Goal: Information Seeking & Learning: Learn about a topic

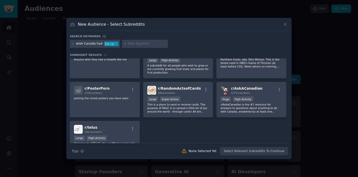
scroll to position [92, 0]
click at [286, 26] on icon at bounding box center [284, 24] width 5 height 5
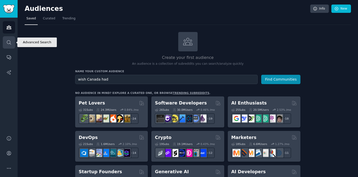
click at [9, 41] on icon "Sidebar" at bounding box center [8, 42] width 5 height 5
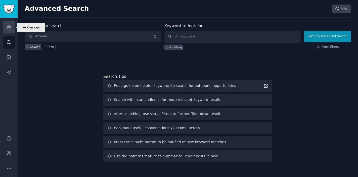
click at [8, 26] on icon "Sidebar" at bounding box center [8, 27] width 5 height 5
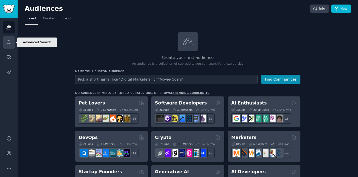
click at [10, 42] on icon "Sidebar" at bounding box center [9, 42] width 4 height 4
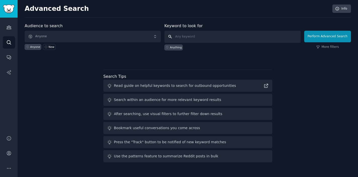
click at [183, 38] on input "text" at bounding box center [232, 37] width 136 height 12
paste input "Canadian small business pain points"
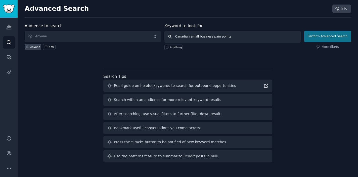
type input "Canadian small business pain points"
click at [319, 37] on button "Perform Advanced Search" at bounding box center [327, 37] width 47 height 12
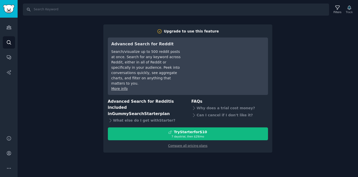
click at [280, 47] on div "Search Filters Track Upgrade to use this feature Advanced Search for Reddit Sea…" at bounding box center [188, 88] width 340 height 177
click at [92, 77] on div "Search Filters Track Upgrade to use this feature Advanced Search for Reddit Sea…" at bounding box center [188, 88] width 340 height 177
click at [7, 42] on icon "Sidebar" at bounding box center [8, 42] width 5 height 5
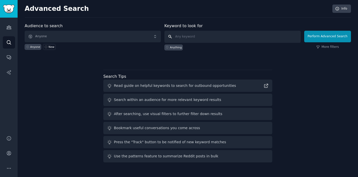
click at [193, 38] on input "text" at bounding box center [232, 37] width 136 height 12
paste input "Canadian small business pain points"
type input "Canadian small business pain points"
click button "Perform Advanced Search" at bounding box center [327, 37] width 47 height 12
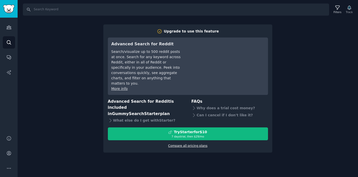
click at [190, 144] on link "Compare all pricing plans" at bounding box center [187, 146] width 39 height 4
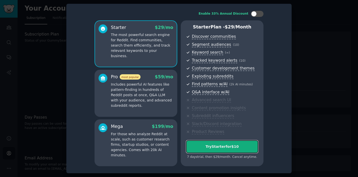
click at [196, 146] on div "Try Starter for $10" at bounding box center [222, 146] width 72 height 5
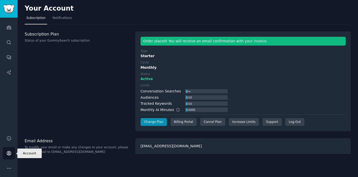
click at [9, 154] on icon "Sidebar" at bounding box center [9, 153] width 4 height 4
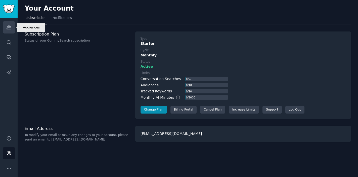
click at [9, 28] on icon "Sidebar" at bounding box center [8, 27] width 5 height 5
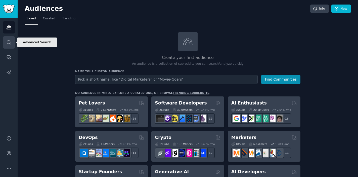
click at [12, 42] on link "Search" at bounding box center [9, 42] width 12 height 12
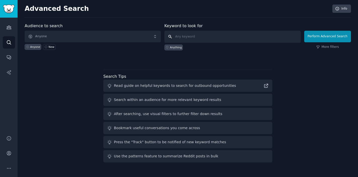
click at [186, 39] on input "text" at bounding box center [232, 37] width 136 height 12
paste input "838531"
type input "838531"
drag, startPoint x: 198, startPoint y: 36, endPoint x: 158, endPoint y: 34, distance: 40.2
click at [164, 34] on input "838531" at bounding box center [232, 37] width 136 height 12
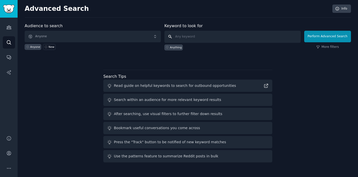
paste input "Canadian small business pain points"
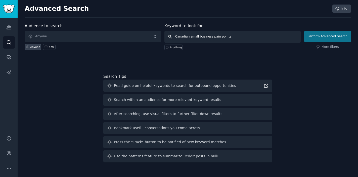
type input "Canadian small business pain points"
click at [315, 40] on button "Perform Advanced Search" at bounding box center [327, 37] width 47 height 12
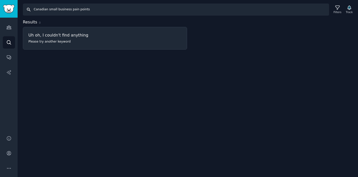
click at [57, 8] on input "Canadian small business pain points" at bounding box center [176, 10] width 306 height 12
click at [82, 10] on input "Canadian small business pain points" at bounding box center [176, 10] width 306 height 12
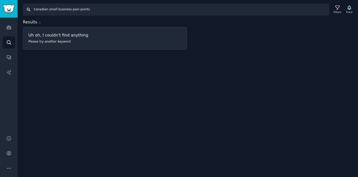
click at [82, 10] on input "Canadian small business pain points" at bounding box center [176, 10] width 306 height 12
paste input "small business problem"
type input "small business problems"
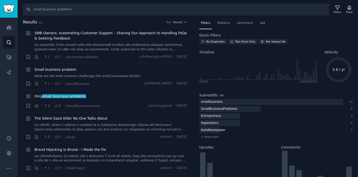
click at [205, 24] on span "Filters" at bounding box center [205, 23] width 9 height 5
click at [337, 9] on icon at bounding box center [336, 7] width 5 height 5
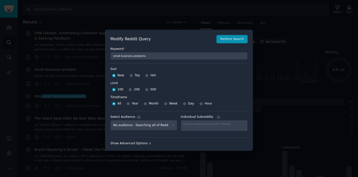
click at [147, 143] on div "Show Advanced Options ↓" at bounding box center [178, 143] width 137 height 5
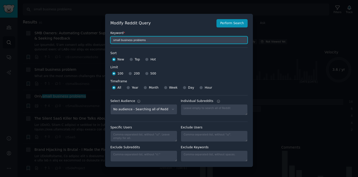
click at [154, 41] on input "small business problems" at bounding box center [178, 40] width 137 height 8
type input "small business problems Canada"
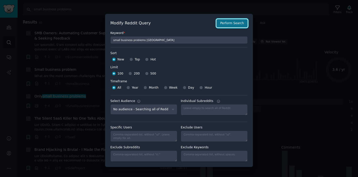
click at [236, 23] on button "Perform Search" at bounding box center [231, 23] width 31 height 9
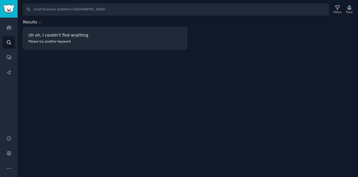
type input "small business problems"
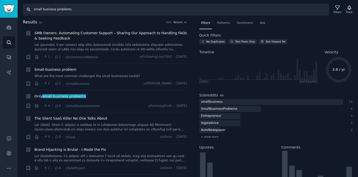
click at [77, 9] on input "small business problems" at bounding box center [176, 10] width 306 height 12
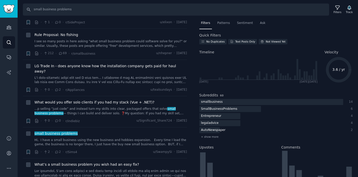
click at [207, 23] on span "Filters" at bounding box center [205, 23] width 9 height 5
click at [204, 37] on h2 "Quick Filters" at bounding box center [210, 35] width 22 height 5
click at [335, 11] on div "Filters" at bounding box center [337, 12] width 8 height 4
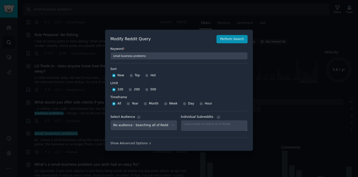
scroll to position [4, 0]
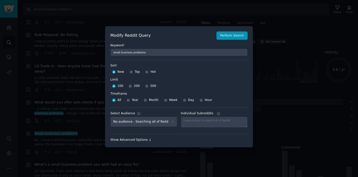
click at [142, 138] on div "Show Advanced Options ↓" at bounding box center [178, 139] width 137 height 5
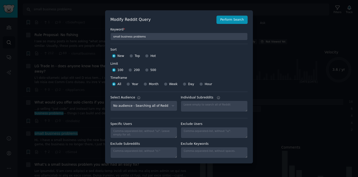
click at [147, 85] on div "Month" at bounding box center [150, 84] width 15 height 8
click at [146, 84] on input "Month" at bounding box center [145, 84] width 4 height 4
radio input "true"
click at [145, 84] on input "Month" at bounding box center [145, 84] width 4 height 4
click at [114, 84] on input "All" at bounding box center [114, 84] width 4 height 4
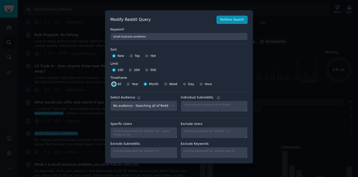
radio input "true"
click at [73, 14] on div at bounding box center [179, 88] width 358 height 177
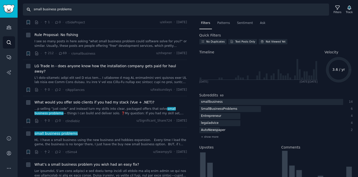
click at [141, 12] on input "small business problems" at bounding box center [176, 10] width 306 height 12
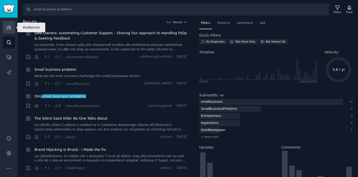
click at [8, 28] on icon "Sidebar" at bounding box center [9, 28] width 5 height 4
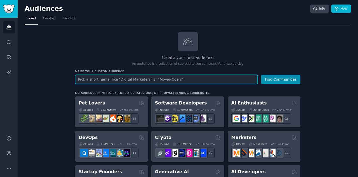
click at [96, 82] on input "text" at bounding box center [166, 79] width 182 height 9
type input "small business"
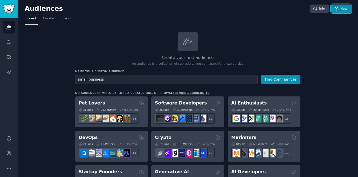
click at [336, 9] on icon at bounding box center [336, 9] width 5 height 5
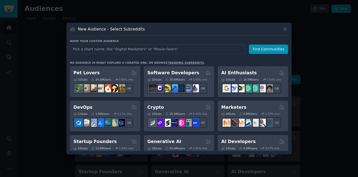
click at [154, 47] on input "text" at bounding box center [157, 48] width 175 height 9
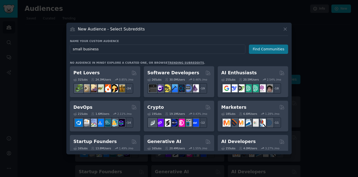
type input "small business"
click at [267, 48] on button "Find Communities" at bounding box center [268, 48] width 39 height 9
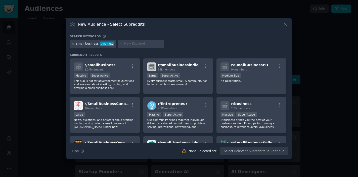
click at [131, 43] on input "text" at bounding box center [143, 43] width 38 height 5
type input "Canada"
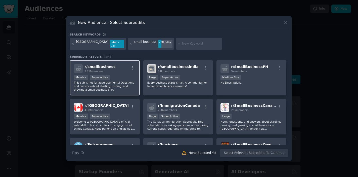
click at [123, 77] on div "Massive Super Active" at bounding box center [105, 78] width 62 height 6
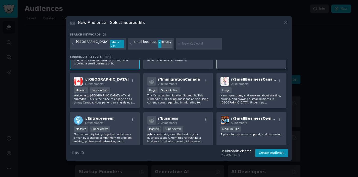
scroll to position [34, 0]
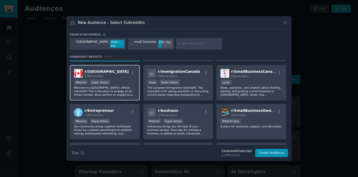
click at [129, 78] on div "r/ canada 4.3M members Massive Super Active Welcome to Canada’s official subred…" at bounding box center [105, 82] width 70 height 35
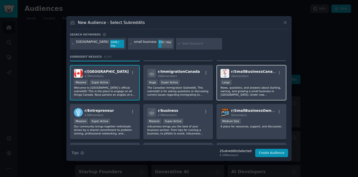
click at [250, 87] on p "News, questions, and answers about starting, owning, and growing a small busine…" at bounding box center [251, 91] width 62 height 11
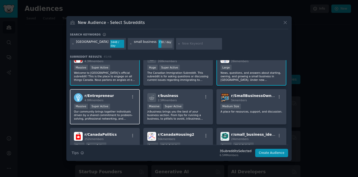
scroll to position [50, 0]
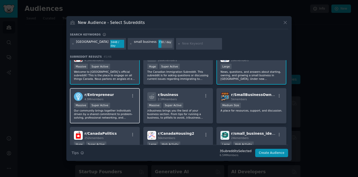
click at [128, 104] on div "Massive Super Active" at bounding box center [105, 105] width 62 height 6
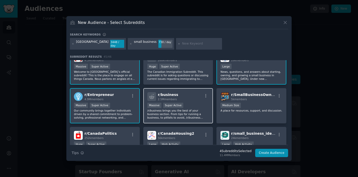
click at [196, 105] on div ">= 95th percentile for submissions / day Massive Super Active" at bounding box center [178, 105] width 62 height 6
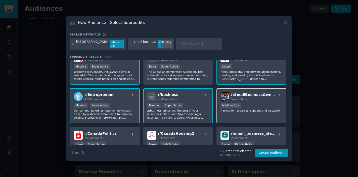
click at [229, 115] on div "r/ SmallBusinessOwners 5k members Medium Size A place for resources, support, a…" at bounding box center [251, 105] width 70 height 35
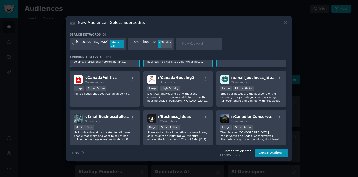
scroll to position [108, 0]
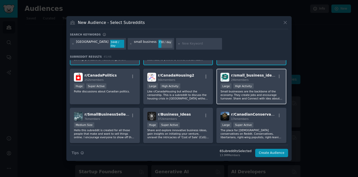
click at [218, 99] on div "r/ small_business_ideas 24k members Large High Activity Small businesses are th…" at bounding box center [251, 86] width 70 height 35
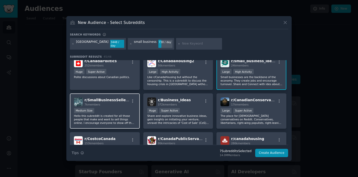
scroll to position [123, 0]
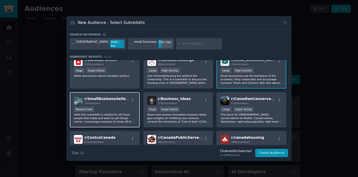
click at [111, 108] on div "Medium Size" at bounding box center [105, 109] width 62 height 6
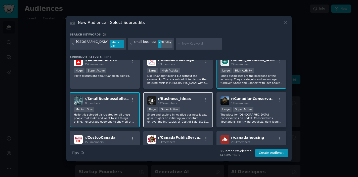
click at [172, 122] on p "Share and explore innovative business ideas, gain insights on initiating your v…" at bounding box center [178, 117] width 62 height 11
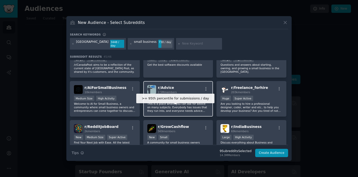
scroll to position [252, 0]
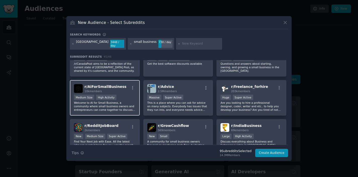
click at [132, 98] on div "Medium Size High Activity" at bounding box center [105, 97] width 62 height 6
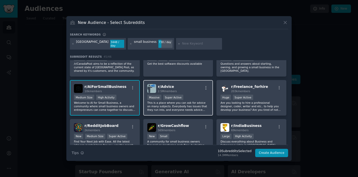
click at [184, 111] on p "This is a place where you can ask for advice on many subjects. Everybody has is…" at bounding box center [178, 106] width 62 height 11
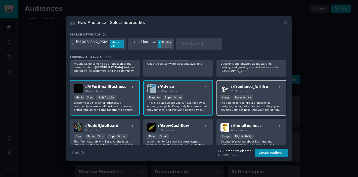
click at [228, 111] on p "Are you looking to hire a professional designer, coder, writer and etc.. to hel…" at bounding box center [251, 106] width 62 height 11
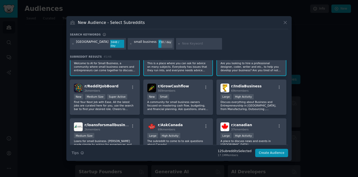
scroll to position [292, 0]
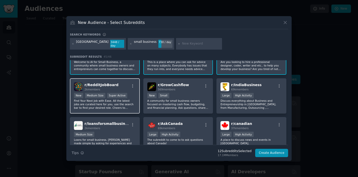
click at [126, 88] on div "r/ RedditJobBoard 2k members" at bounding box center [105, 86] width 62 height 9
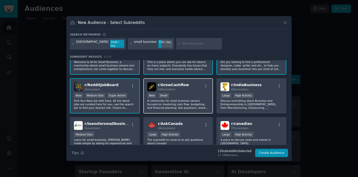
click at [179, 98] on div "New Small" at bounding box center [178, 96] width 62 height 6
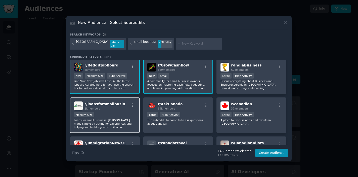
scroll to position [317, 0]
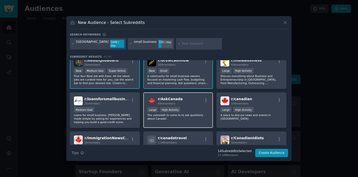
click at [173, 121] on div "r/ AskCanada 69k members Large High Activity The subreddit to come to to ask qu…" at bounding box center [178, 109] width 70 height 35
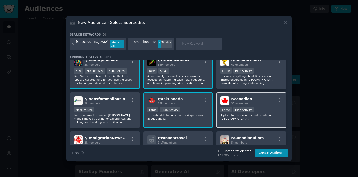
click at [234, 124] on div "r/ canadian 37k members Large High Activity A place to discuss news and events …" at bounding box center [251, 109] width 70 height 35
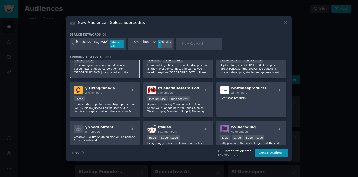
scroll to position [409, 0]
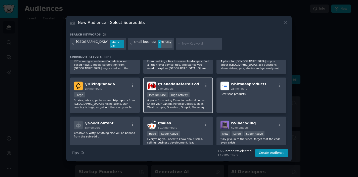
click at [148, 108] on p "A place for sharing Canadian referral codes. Share your Canada Referral Codes s…" at bounding box center [178, 103] width 62 height 11
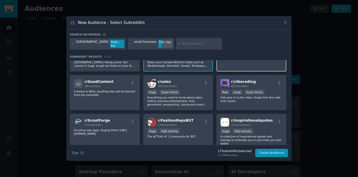
scroll to position [450, 0]
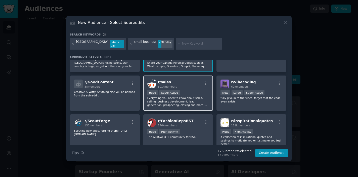
click at [199, 105] on p "Everything you need to know about sales, selling, business development, lead ge…" at bounding box center [178, 101] width 62 height 11
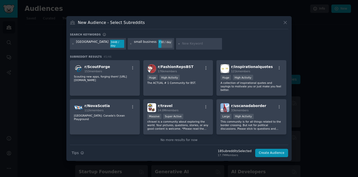
scroll to position [508, 0]
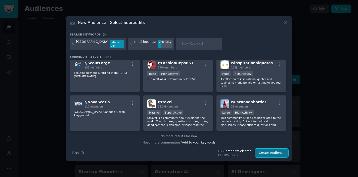
click at [267, 155] on button "Create Audience" at bounding box center [271, 152] width 33 height 9
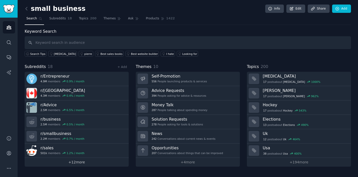
click at [77, 161] on link "+ 12 more" at bounding box center [77, 161] width 104 height 9
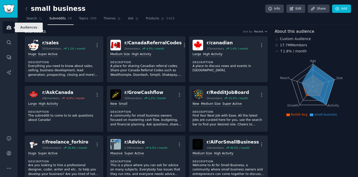
click at [9, 29] on icon "Sidebar" at bounding box center [9, 28] width 5 height 4
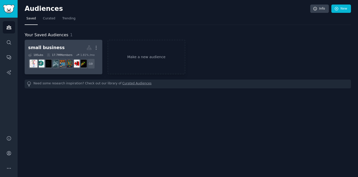
click at [63, 54] on div "17.7M Members" at bounding box center [60, 55] width 26 height 4
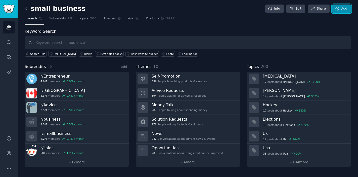
click at [341, 10] on link "Add" at bounding box center [341, 9] width 19 height 9
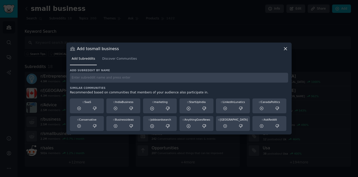
click at [98, 82] on input "text" at bounding box center [179, 78] width 218 height 10
type input "smallbusinesscanada"
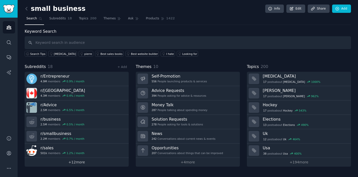
click at [74, 162] on link "+ 12 more" at bounding box center [77, 161] width 104 height 9
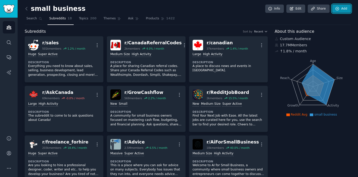
click at [338, 7] on icon at bounding box center [337, 9] width 5 height 5
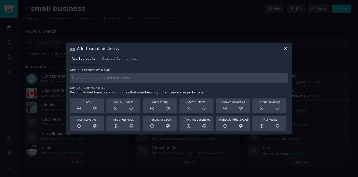
click at [82, 79] on input "text" at bounding box center [179, 78] width 218 height 10
type input "sideproject"
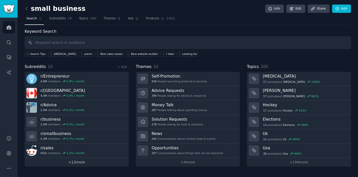
click at [70, 164] on link "+ 13 more" at bounding box center [77, 161] width 104 height 9
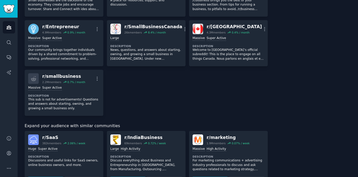
scroll to position [270, 0]
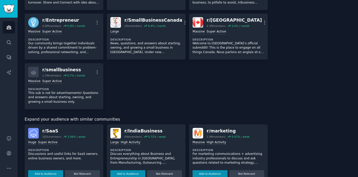
click at [57, 129] on div "r/ SaaS" at bounding box center [63, 131] width 43 height 6
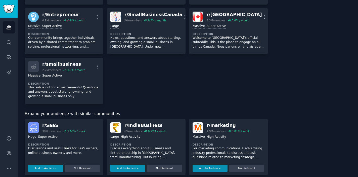
scroll to position [280, 0]
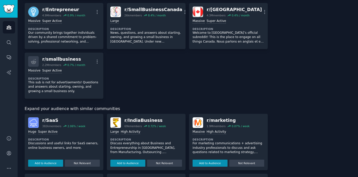
click at [50, 166] on div "r/ SaaS 382k members 2.06 % / week Huge Super Active Description Discussions an…" at bounding box center [64, 141] width 79 height 56
click at [51, 163] on button "Add to Audience" at bounding box center [45, 162] width 35 height 7
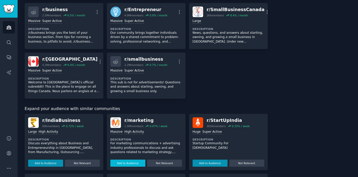
click at [127, 162] on button "Add to Audience" at bounding box center [127, 162] width 35 height 7
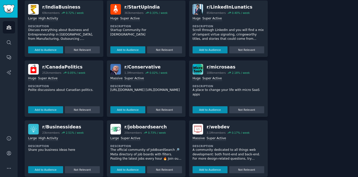
scroll to position [394, 0]
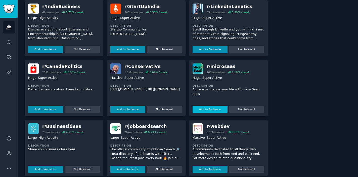
click at [205, 110] on button "Add to Audience" at bounding box center [209, 108] width 35 height 7
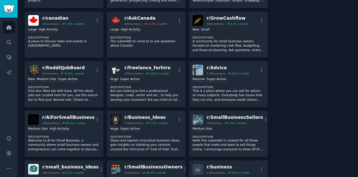
scroll to position [0, 0]
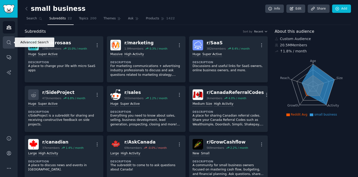
click at [8, 43] on icon "Sidebar" at bounding box center [8, 42] width 5 height 5
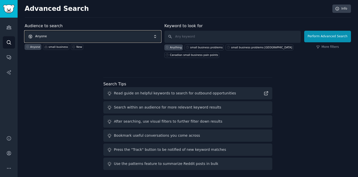
click at [63, 36] on span "Anyone" at bounding box center [93, 37] width 136 height 12
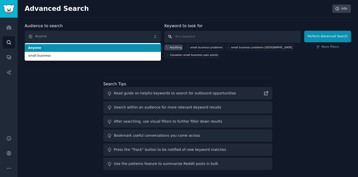
click at [188, 38] on input "text" at bounding box center [232, 37] width 136 height 12
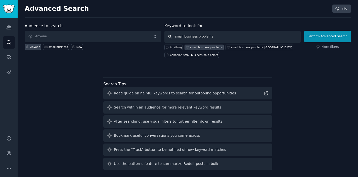
type input "small business problems"
drag, startPoint x: 217, startPoint y: 49, endPoint x: 217, endPoint y: 43, distance: 5.3
click at [217, 48] on div "small business problems" at bounding box center [206, 47] width 32 height 4
click at [313, 36] on button "Perform Advanced Search" at bounding box center [327, 37] width 47 height 12
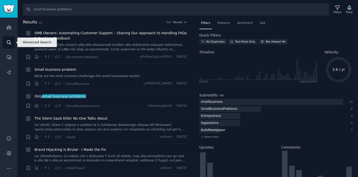
click at [8, 43] on icon "Sidebar" at bounding box center [9, 42] width 4 height 4
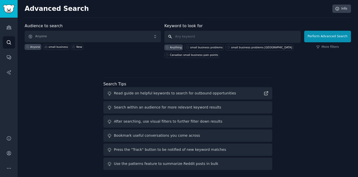
click at [206, 36] on input "text" at bounding box center [232, 37] width 136 height 12
type input "small business problems"
click at [209, 48] on div "small business problems" at bounding box center [206, 47] width 32 height 4
click at [322, 46] on link "More filters" at bounding box center [327, 47] width 23 height 5
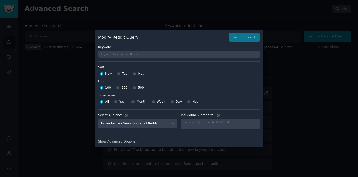
click at [128, 144] on div "Modify Reddit Query Perform Search Keyword * Sort Sort New Top Hot Limit Limit …" at bounding box center [178, 89] width 169 height 118
click at [129, 143] on div "Show Advanced Options ↓" at bounding box center [179, 141] width 162 height 5
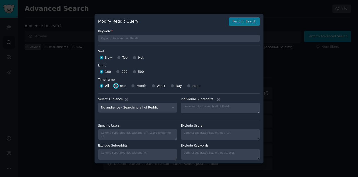
click at [116, 86] on input "Year" at bounding box center [116, 86] width 4 height 4
radio input "true"
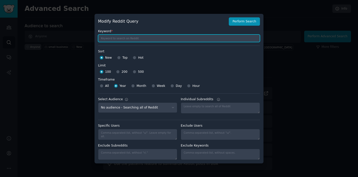
click at [157, 39] on input "text" at bounding box center [179, 38] width 162 height 8
type input "small business problems"
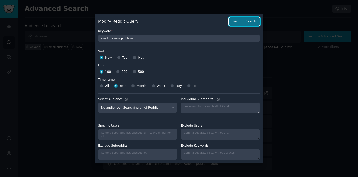
click at [244, 22] on button "Perform Search" at bounding box center [243, 21] width 31 height 9
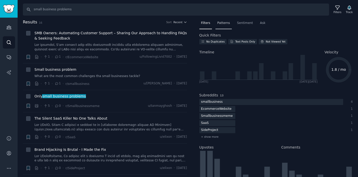
click at [221, 23] on span "Patterns" at bounding box center [223, 23] width 13 height 5
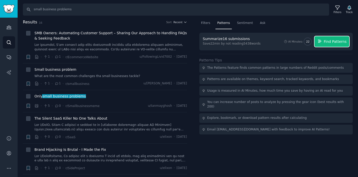
click at [326, 44] on span "Find Patterns" at bounding box center [334, 41] width 23 height 5
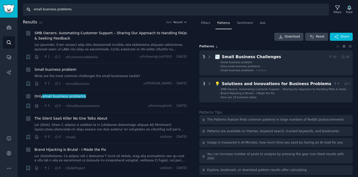
click at [63, 8] on input "small business problems" at bounding box center [176, 10] width 306 height 12
type input "small business challenges"
